Goal: Transaction & Acquisition: Download file/media

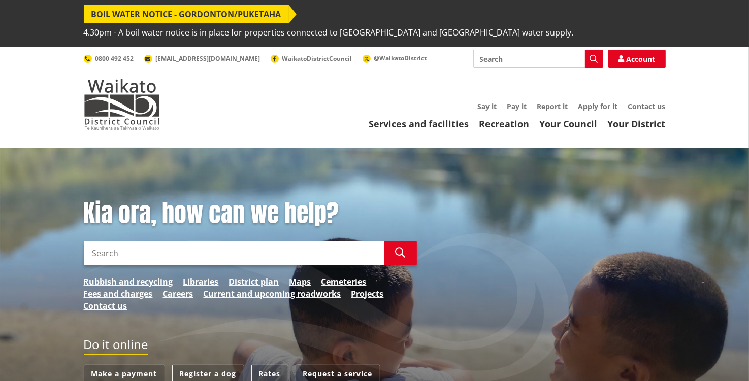
drag, startPoint x: 366, startPoint y: 301, endPoint x: 365, endPoint y: 88, distance: 212.3
click at [558, 127] on link "Your Council" at bounding box center [569, 124] width 58 height 12
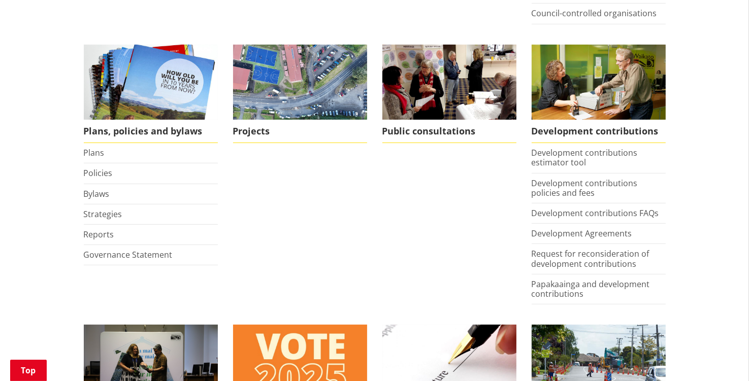
scroll to position [500, 0]
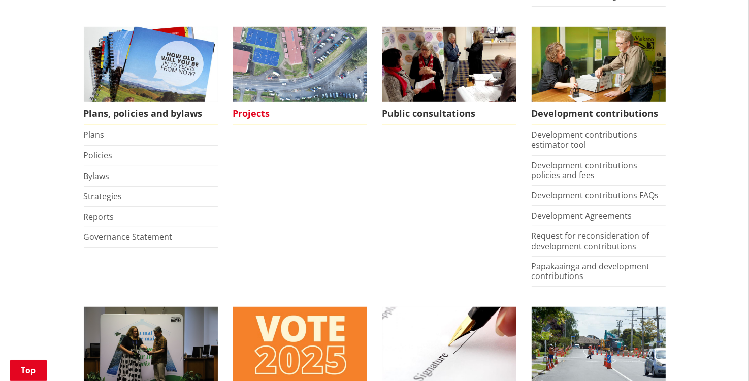
click at [287, 62] on img at bounding box center [300, 65] width 134 height 76
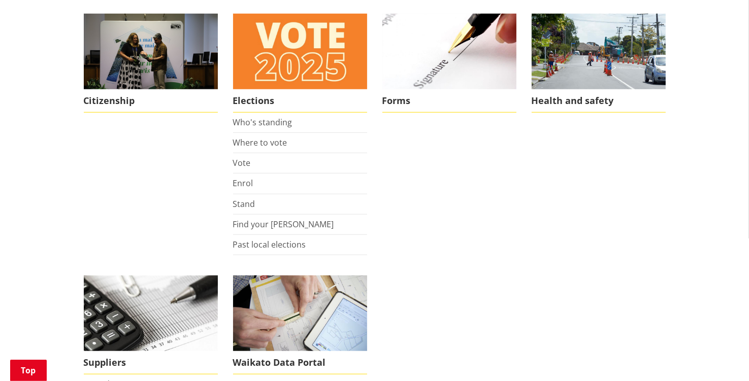
scroll to position [840, 0]
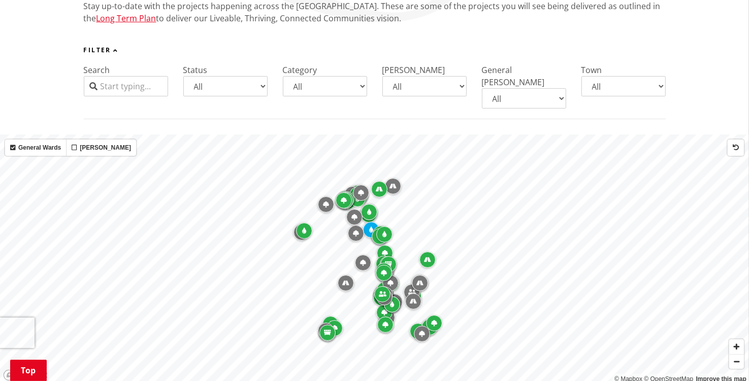
scroll to position [268, 0]
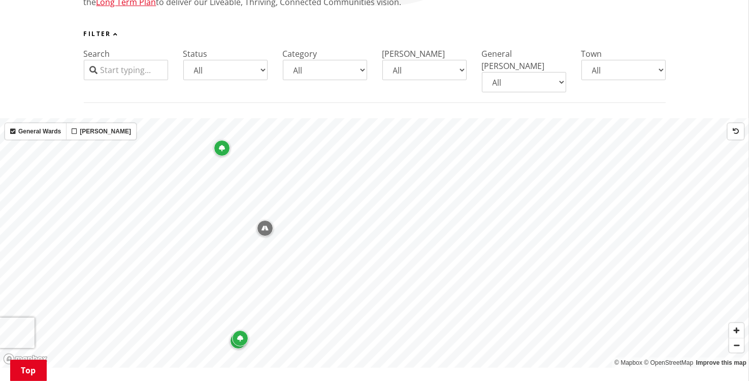
click at [265, 220] on div "Map marker" at bounding box center [265, 228] width 16 height 16
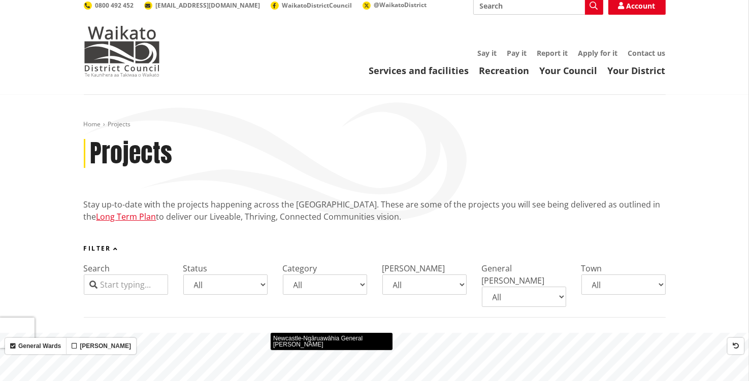
scroll to position [0, 0]
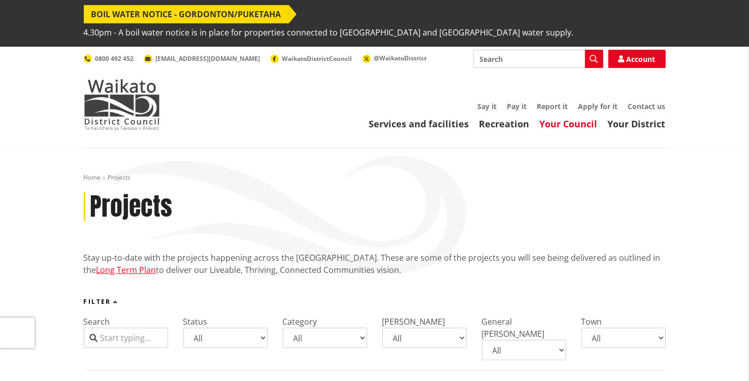
click at [582, 122] on link "Your Council" at bounding box center [569, 124] width 58 height 12
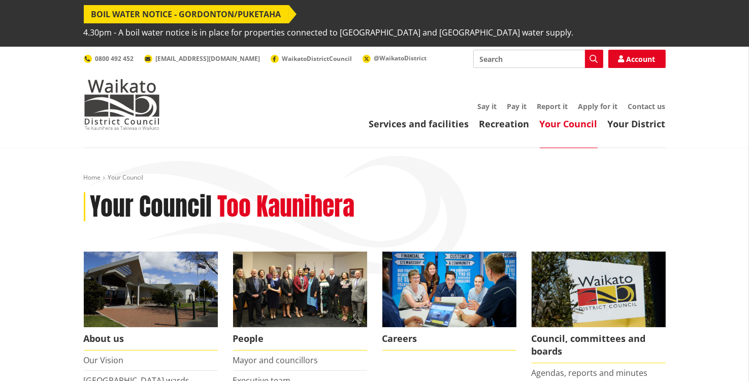
drag, startPoint x: 510, startPoint y: 253, endPoint x: 498, endPoint y: 95, distance: 157.9
click at [507, 58] on input "Search" at bounding box center [538, 59] width 130 height 18
type input "consent"
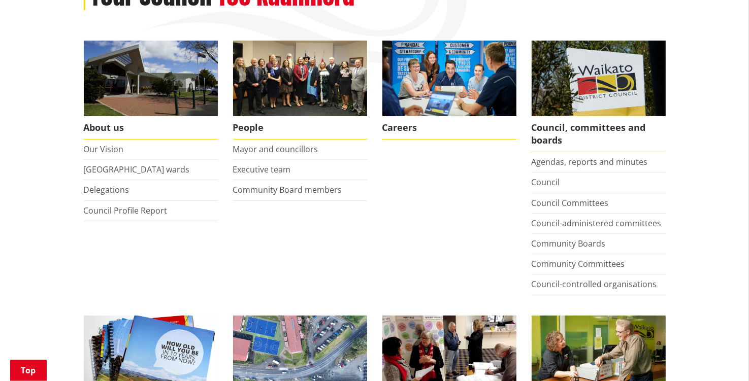
scroll to position [214, 0]
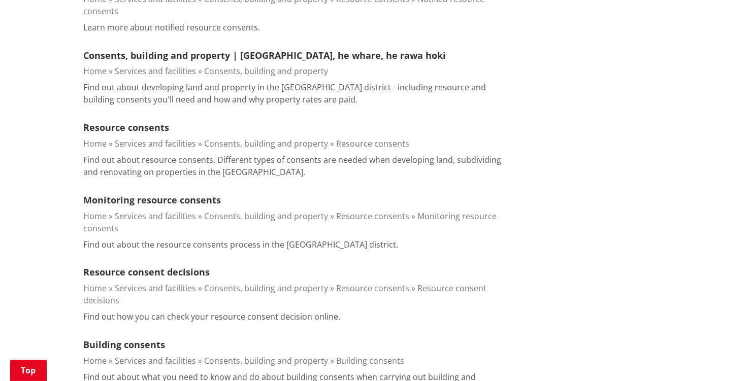
scroll to position [644, 0]
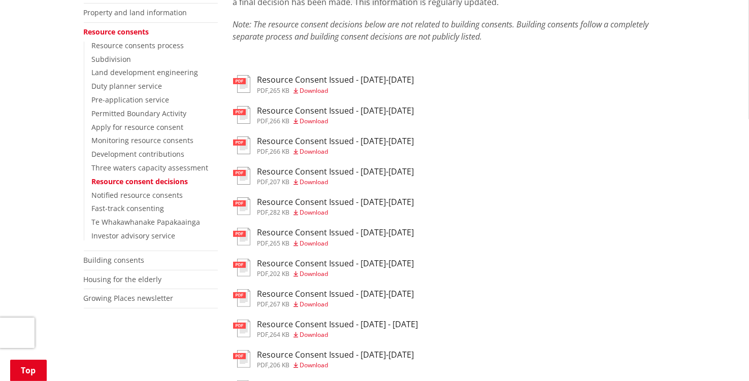
scroll to position [179, 0]
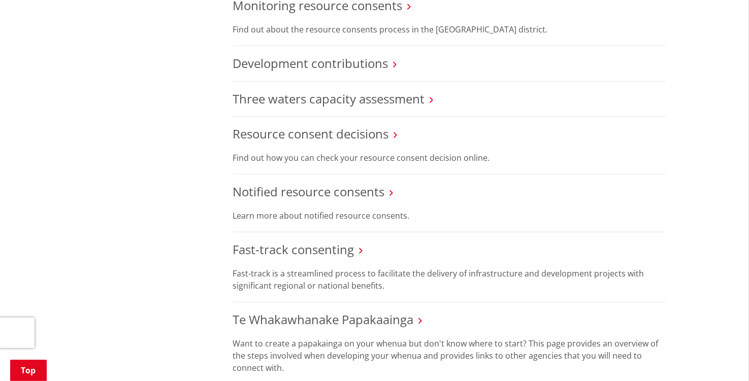
scroll to position [894, 0]
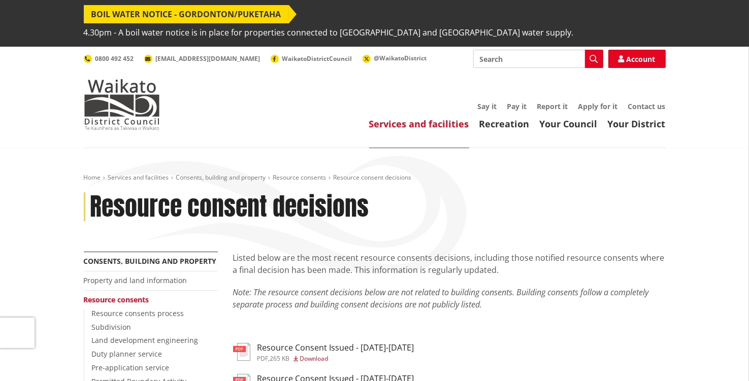
drag, startPoint x: 503, startPoint y: 224, endPoint x: 492, endPoint y: 77, distance: 147.2
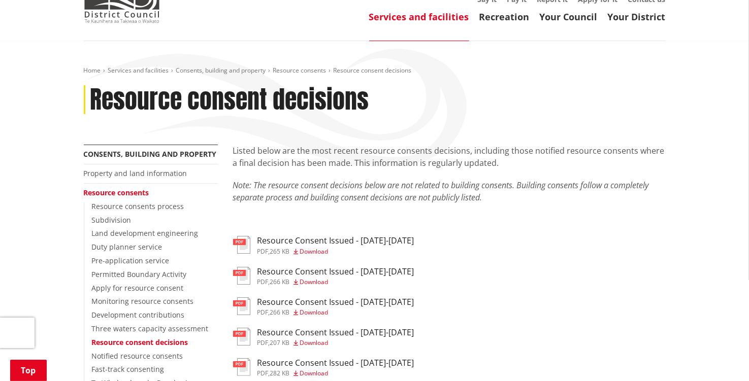
scroll to position [232, 0]
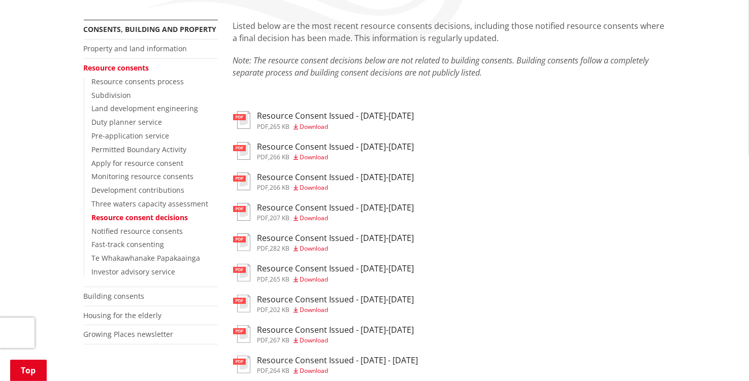
click at [320, 126] on span "Download" at bounding box center [314, 126] width 28 height 9
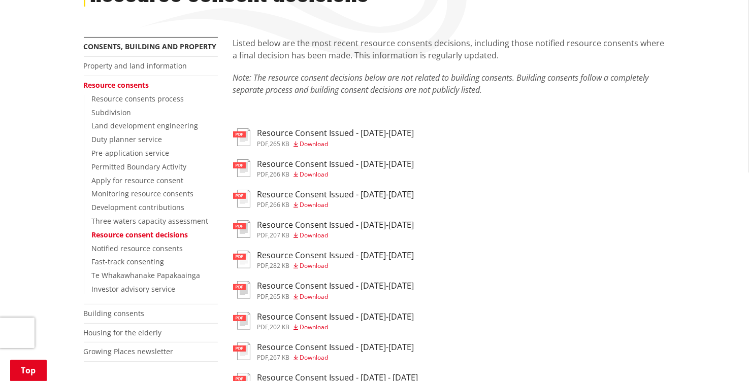
scroll to position [214, 0]
click at [312, 177] on span "Download" at bounding box center [314, 175] width 28 height 9
click at [320, 202] on span "Download" at bounding box center [314, 205] width 28 height 9
click at [326, 237] on span "Download" at bounding box center [314, 236] width 28 height 9
click at [318, 270] on span "Download" at bounding box center [314, 266] width 28 height 9
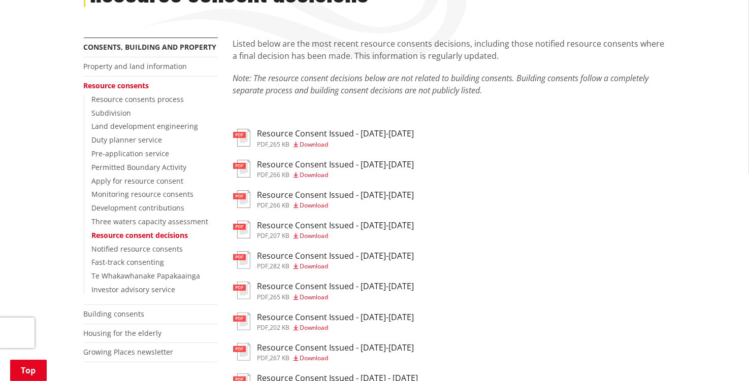
click at [318, 299] on span "Download" at bounding box center [314, 297] width 28 height 9
click at [318, 330] on span "Download" at bounding box center [314, 328] width 28 height 9
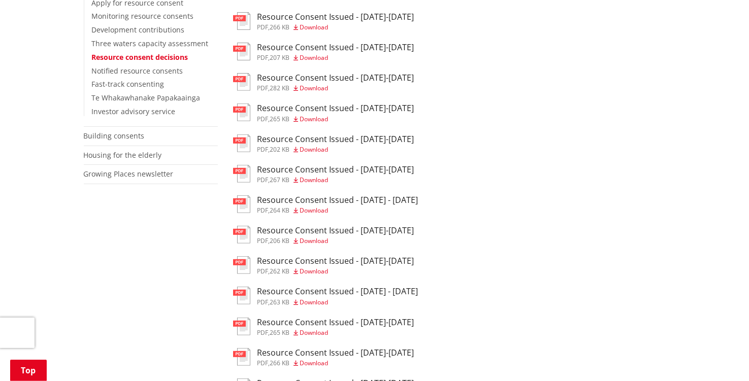
scroll to position [393, 0]
click at [314, 184] on span "Download" at bounding box center [314, 179] width 28 height 9
click at [312, 214] on span "Download" at bounding box center [314, 210] width 28 height 9
click at [316, 243] on span "Download" at bounding box center [314, 240] width 28 height 9
click at [314, 276] on div "pdf Resource Consent Issued - 14-20 Jul 2025 pdf , 262 KB Download" at bounding box center [449, 266] width 433 height 20
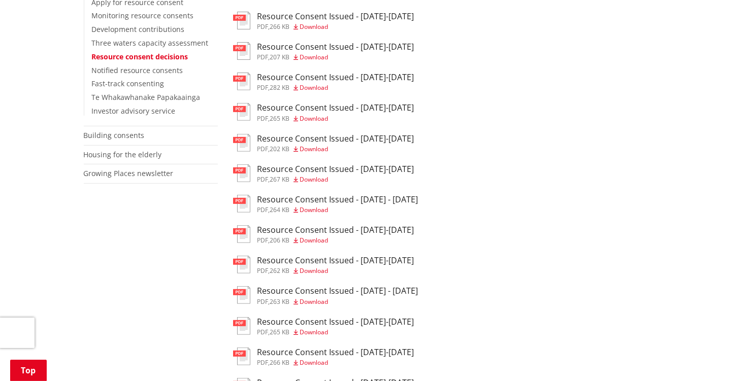
click at [315, 275] on span "Download" at bounding box center [314, 271] width 28 height 9
click at [320, 304] on span "Download" at bounding box center [314, 302] width 28 height 9
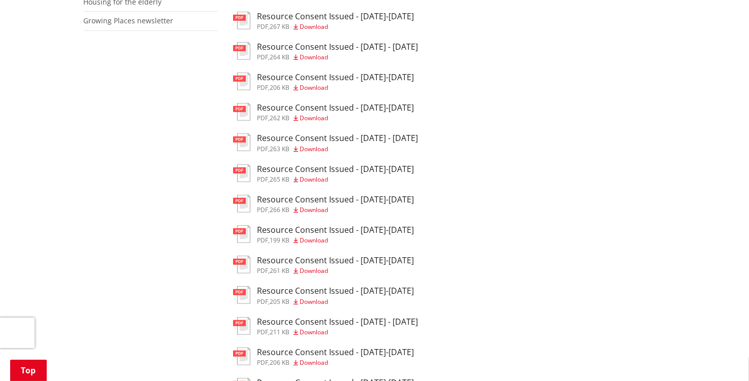
scroll to position [554, 0]
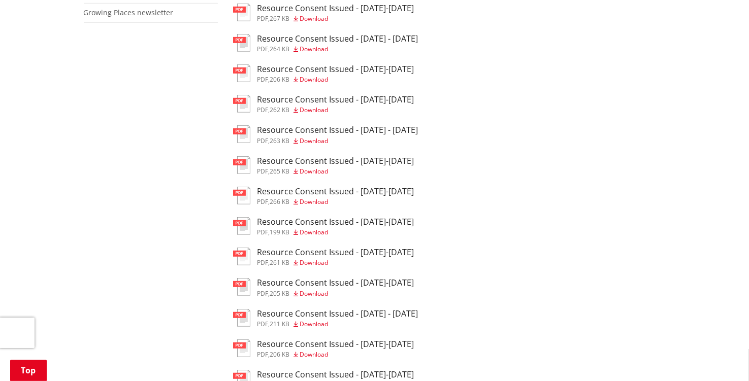
click at [322, 176] on span "Download" at bounding box center [314, 171] width 28 height 9
click at [319, 206] on span "Download" at bounding box center [314, 202] width 28 height 9
click at [317, 237] on span "Download" at bounding box center [314, 232] width 28 height 9
click at [318, 267] on span "Download" at bounding box center [314, 263] width 28 height 9
click at [324, 298] on span "Download" at bounding box center [314, 294] width 28 height 9
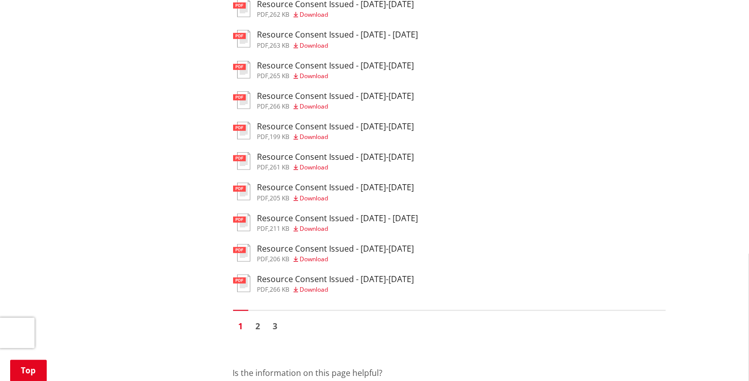
scroll to position [661, 0]
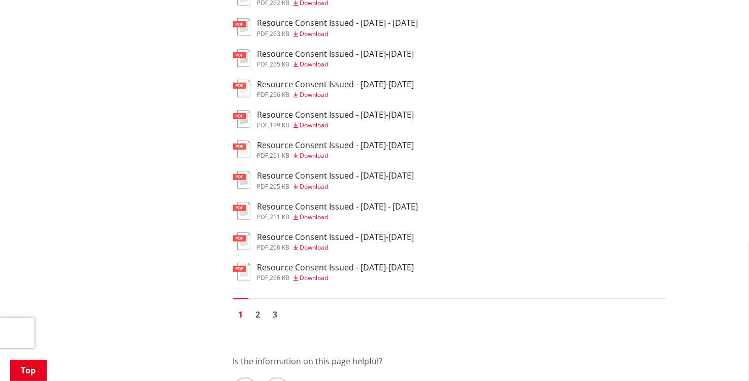
click at [322, 221] on span "Download" at bounding box center [314, 217] width 28 height 9
click at [329, 252] on span "Download" at bounding box center [314, 247] width 28 height 9
click at [316, 293] on div "Listed below are the most recent resource consents decisions, including those n…" at bounding box center [450, 35] width 448 height 888
click at [316, 282] on span "Download" at bounding box center [314, 278] width 28 height 9
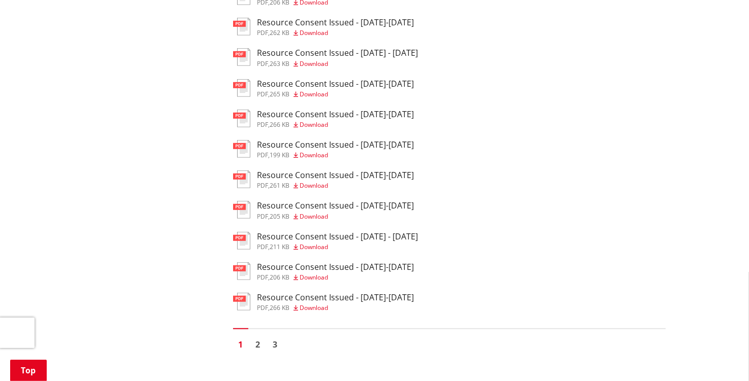
scroll to position [626, 0]
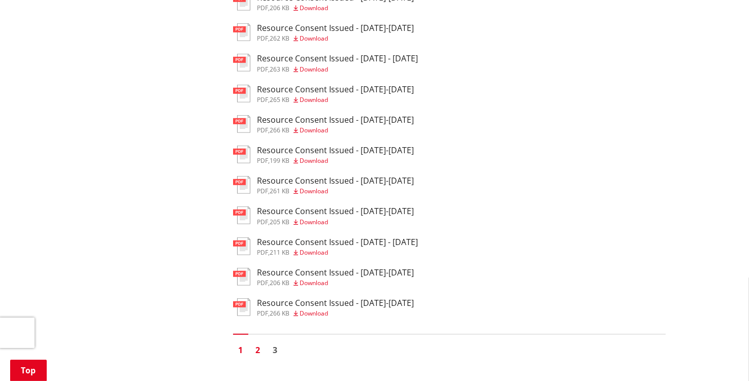
click at [260, 358] on link "2" at bounding box center [257, 350] width 15 height 15
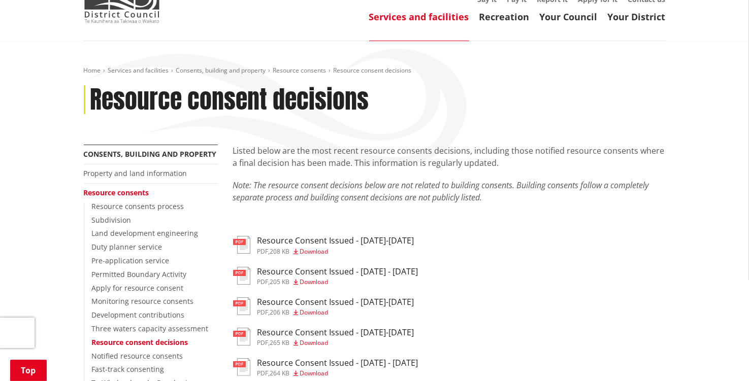
scroll to position [197, 0]
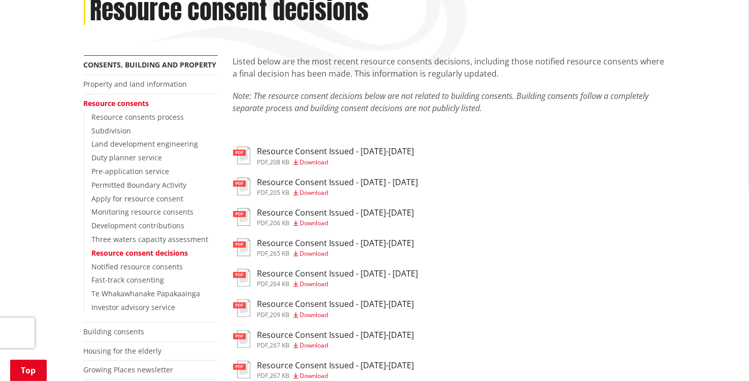
click at [327, 167] on div "pdf Resource Consent Issued - [DATE]-[DATE] pdf , 208 KB Download" at bounding box center [449, 157] width 433 height 20
click at [327, 164] on span "Download" at bounding box center [314, 162] width 28 height 9
click at [323, 192] on span "Download" at bounding box center [314, 192] width 28 height 9
click at [327, 192] on span "Download" at bounding box center [314, 192] width 28 height 9
click at [316, 226] on span "Download" at bounding box center [314, 223] width 28 height 9
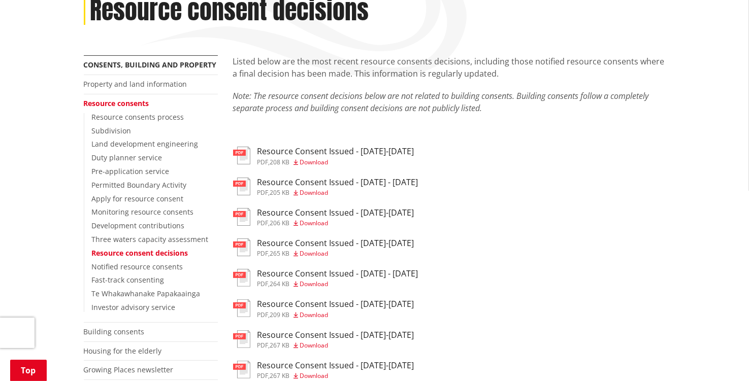
click at [310, 258] on span "Download" at bounding box center [314, 253] width 28 height 9
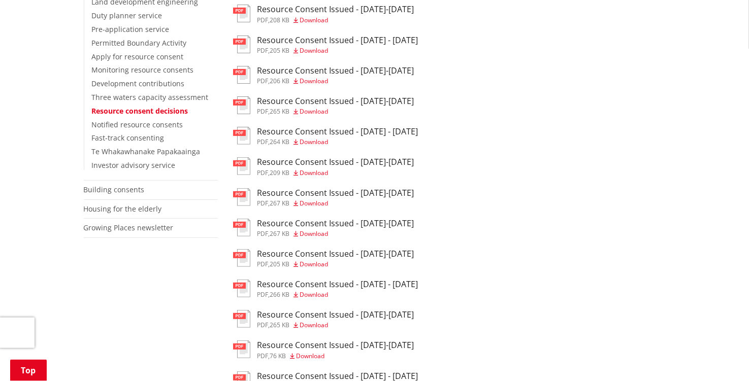
scroll to position [358, 0]
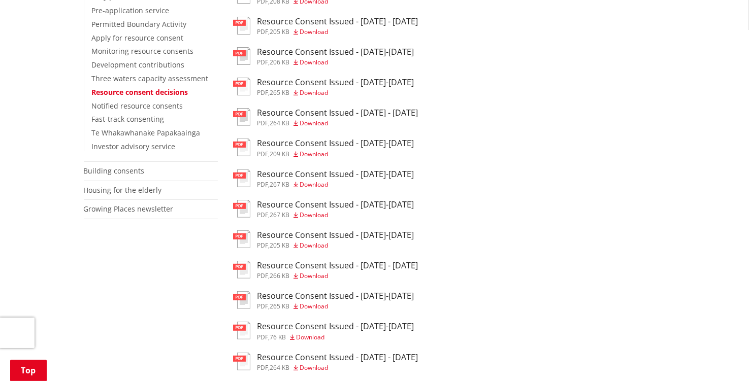
click at [326, 125] on span "Download" at bounding box center [314, 123] width 28 height 9
click at [316, 151] on div "Resource Consent Issued - [DATE]-[DATE] pdf , 209 KB Download" at bounding box center [336, 148] width 157 height 18
click at [319, 188] on span "Download" at bounding box center [314, 184] width 28 height 9
click at [320, 219] on span "Download" at bounding box center [314, 215] width 28 height 9
click at [321, 255] on ul "pdf Resource Consent Issued - [DATE]-[DATE] pdf , 208 KB Download pdf Resource …" at bounding box center [449, 286] width 433 height 601
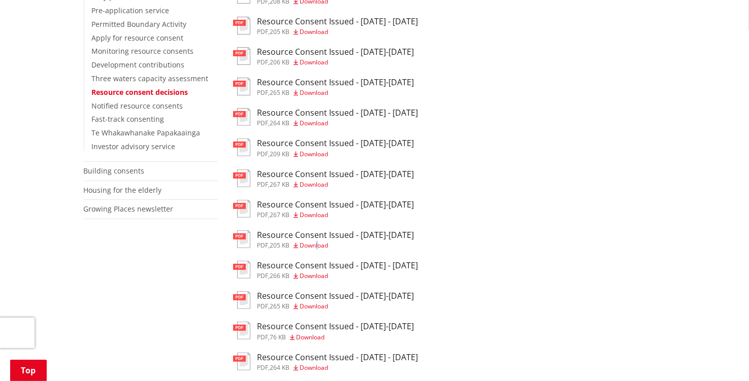
click at [322, 250] on span "Download" at bounding box center [314, 245] width 28 height 9
click at [545, 105] on ul "pdf Resource Consent Issued - [DATE]-[DATE] pdf , 208 KB Download pdf Resource …" at bounding box center [449, 286] width 433 height 601
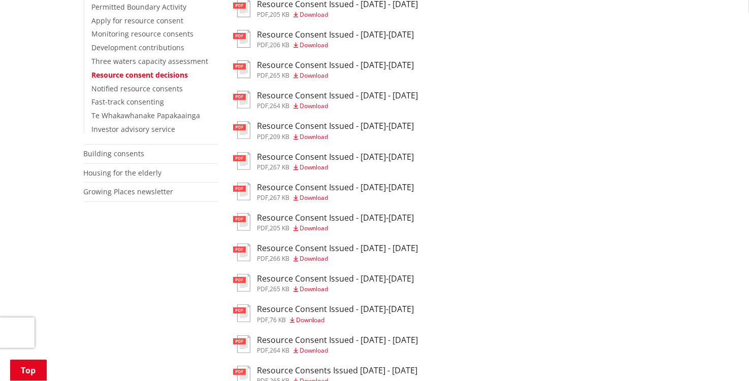
scroll to position [375, 0]
